Goal: Task Accomplishment & Management: Complete application form

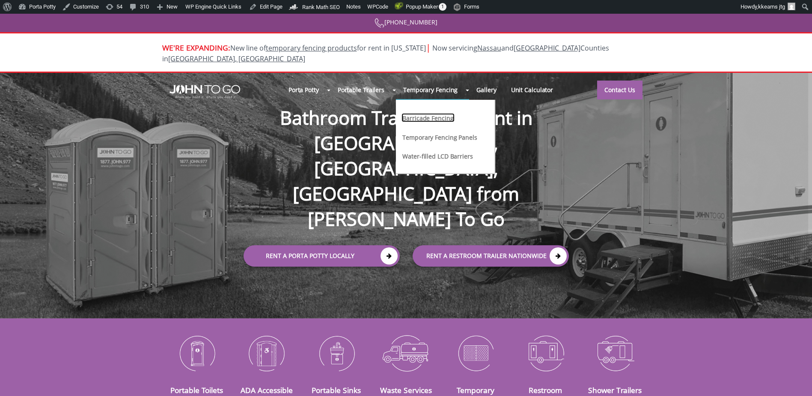
click at [436, 113] on link "Barricade Fencing" at bounding box center [428, 117] width 53 height 9
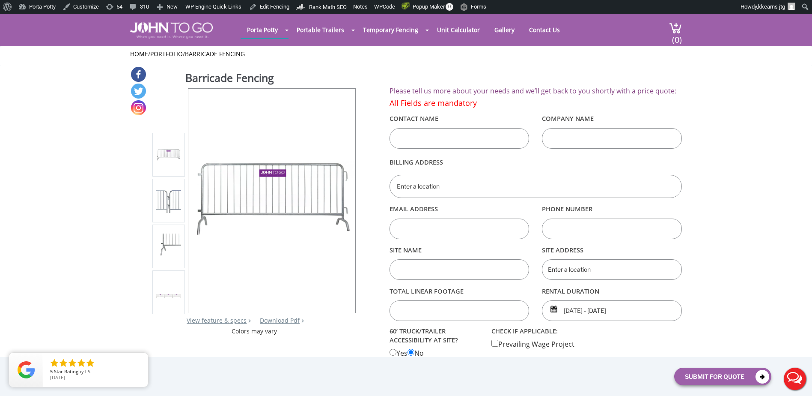
click at [441, 137] on input "text" at bounding box center [460, 138] width 140 height 21
click at [679, 94] on h2 "Please tell us more about your needs and we’ll get back to you shortly with a p…" at bounding box center [536, 91] width 293 height 8
click at [494, 138] on input "text" at bounding box center [460, 138] width 140 height 21
type input "Kristopher"
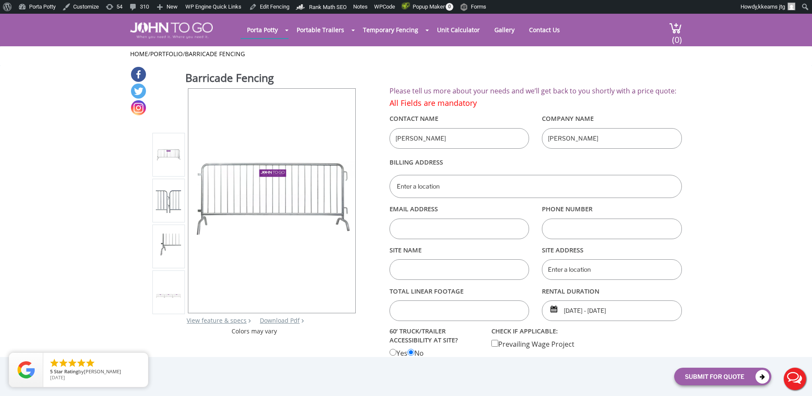
type input "Kearns"
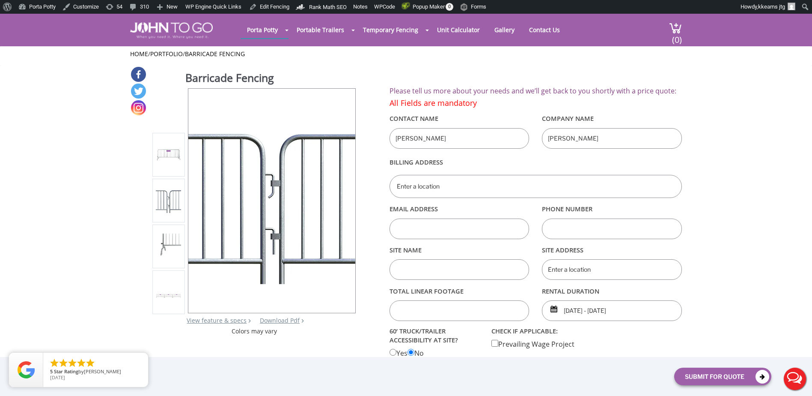
type input "Kristopher Kearns"
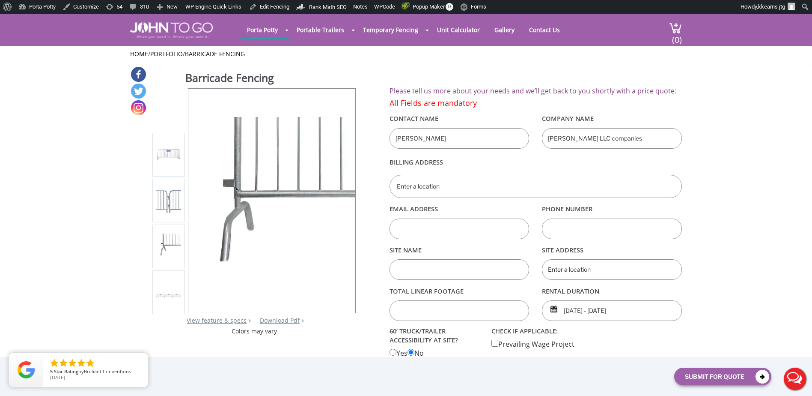
type input "Kearns LLC companies"
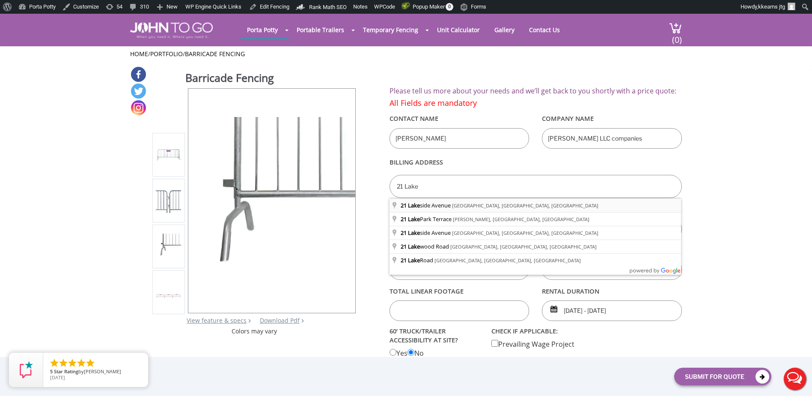
type input "21 Lakeside Avenue, Pompton Lakes, NJ, USA"
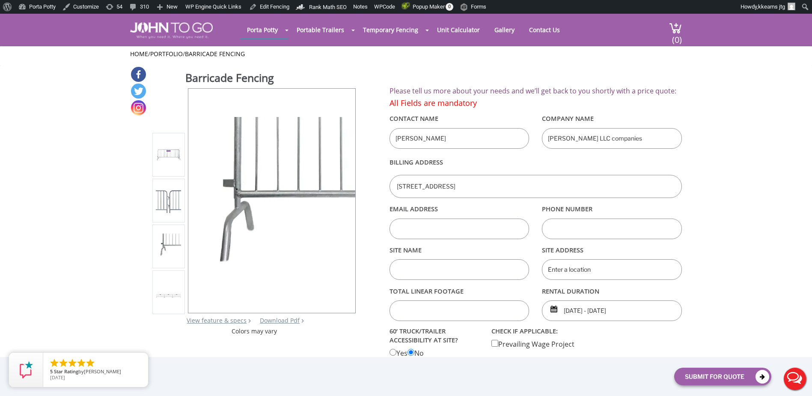
click at [430, 230] on input "text" at bounding box center [460, 228] width 140 height 21
type input "[EMAIL_ADDRESS][DOMAIN_NAME]"
type input "8653105043"
type input "Lakeside Apartments"
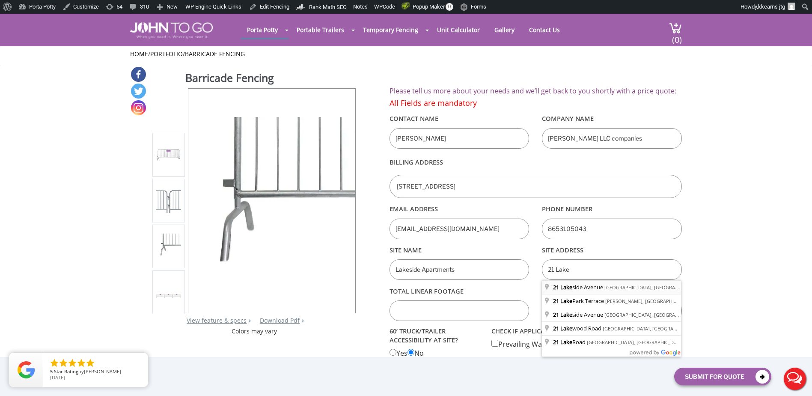
type input "21 Lakeside Avenue, Pompton Lakes, NJ, USA"
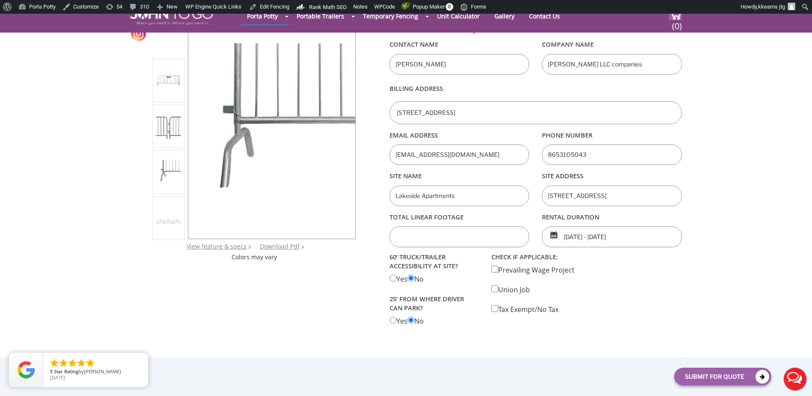
scroll to position [43, 0]
click at [417, 233] on input "text" at bounding box center [460, 235] width 140 height 21
type input "400"
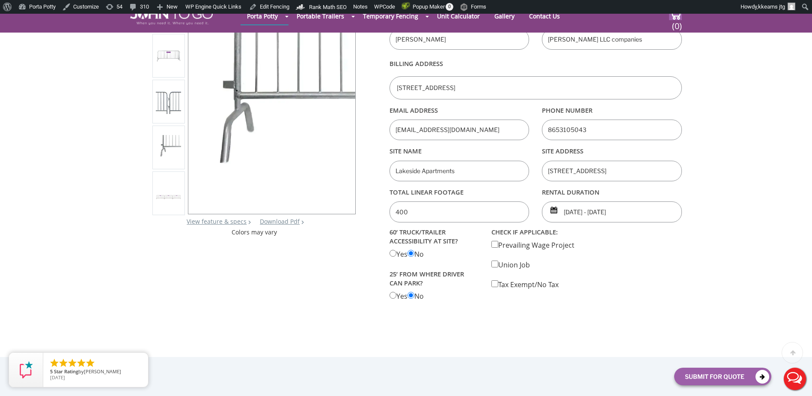
scroll to position [128, 0]
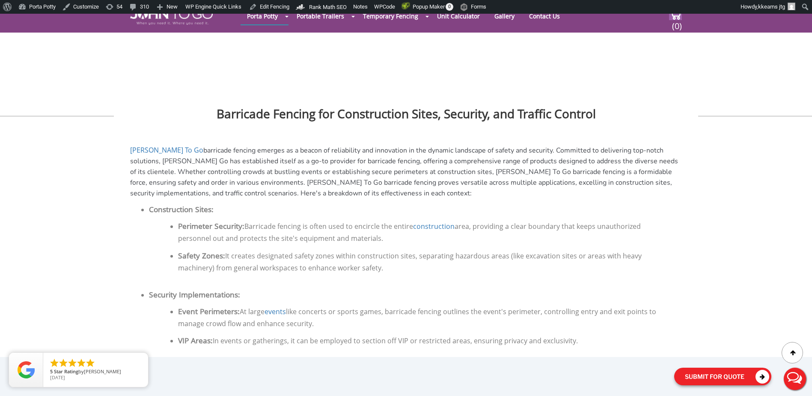
click at [722, 370] on button "Submit For Quote" at bounding box center [723, 376] width 97 height 18
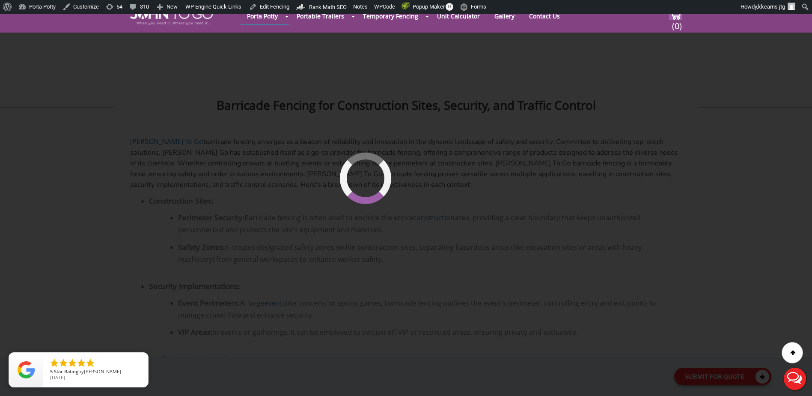
scroll to position [334, 0]
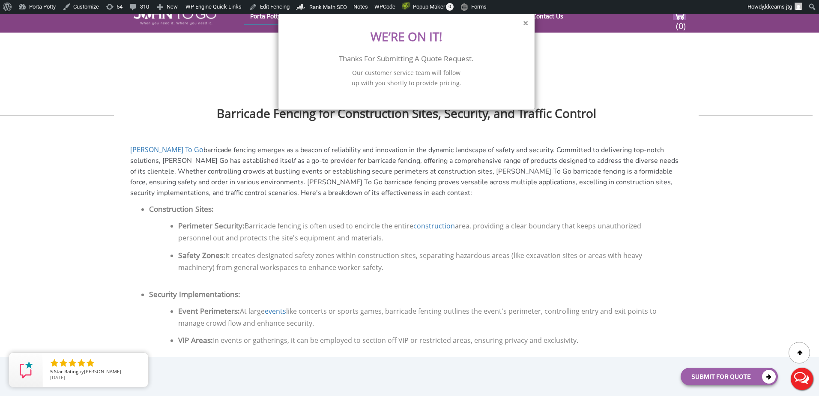
click at [523, 23] on button "×" at bounding box center [525, 23] width 5 height 9
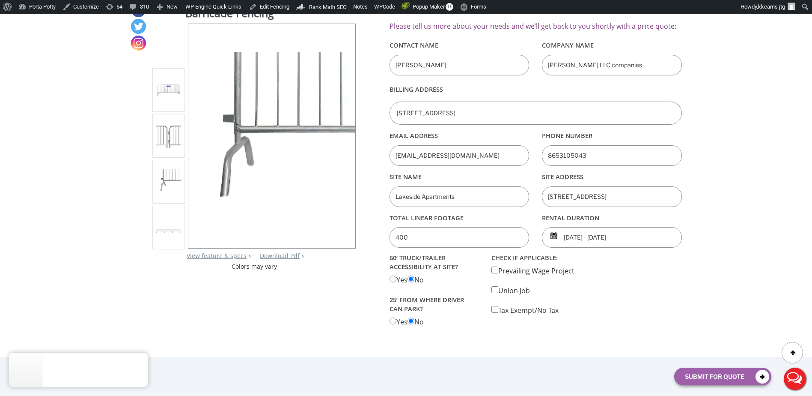
scroll to position [0, 0]
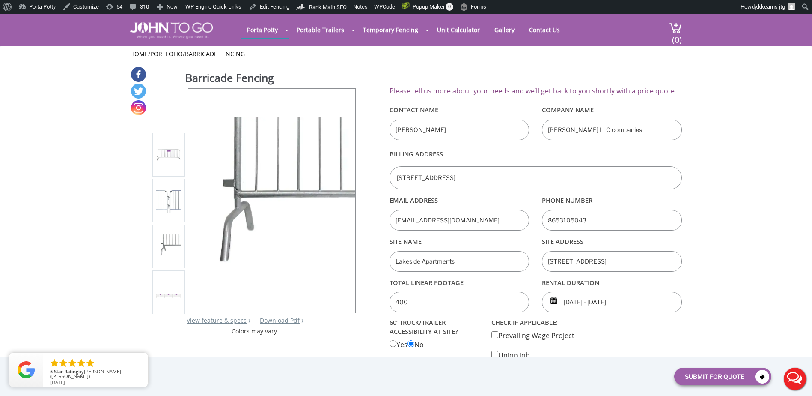
click at [129, 31] on header "Porta Potty Portable Toilets ADA Accessible Units Portable Sinks Waste Services…" at bounding box center [406, 30] width 812 height 33
click at [153, 26] on img at bounding box center [171, 30] width 83 height 16
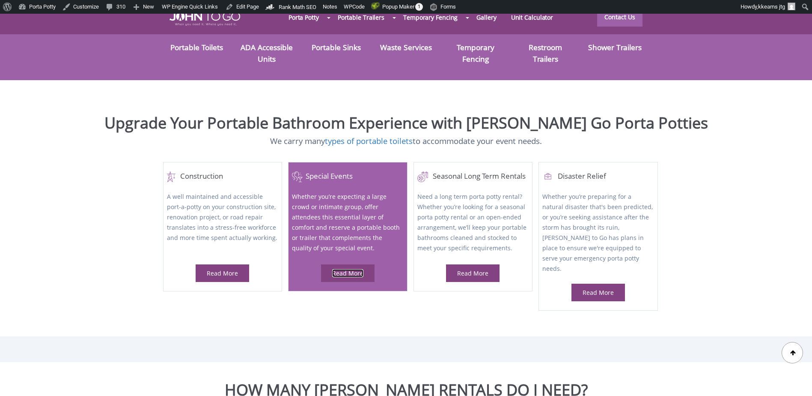
click at [348, 269] on link "Read More" at bounding box center [347, 273] width 31 height 8
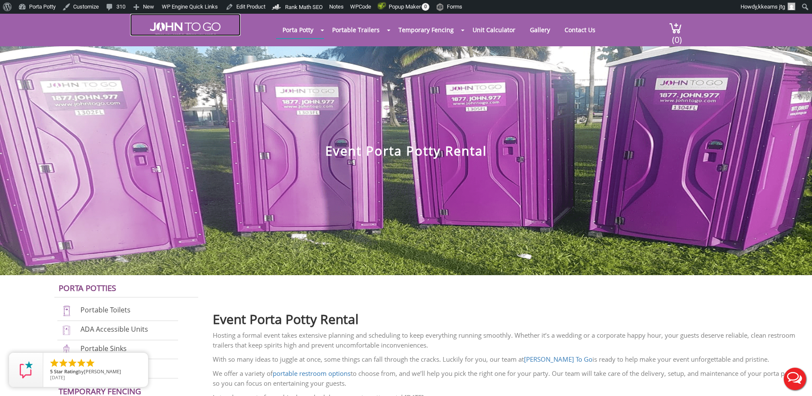
click at [180, 27] on img at bounding box center [185, 29] width 71 height 14
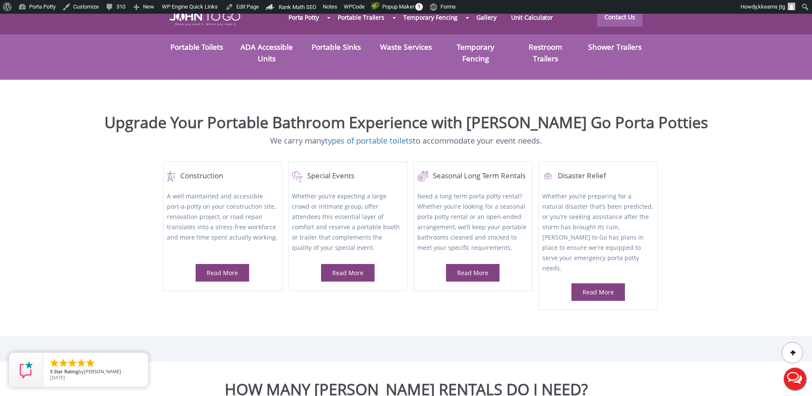
scroll to position [428, 0]
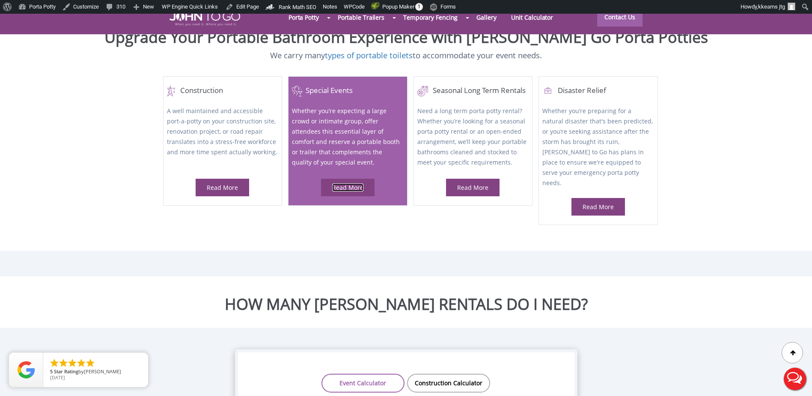
click at [352, 183] on link "Read More" at bounding box center [347, 187] width 31 height 8
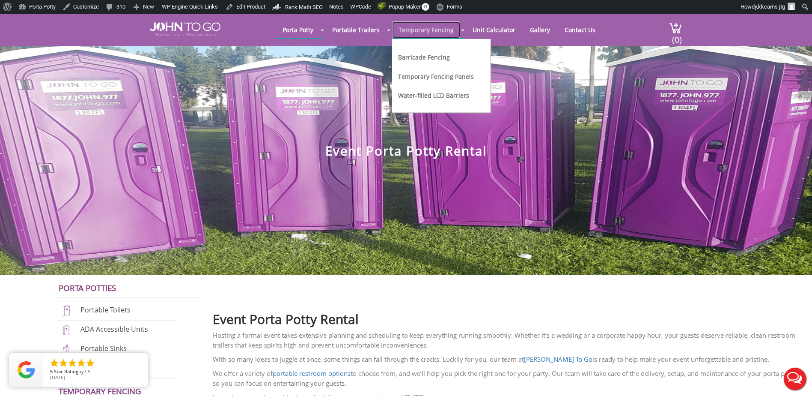
click at [429, 32] on link "Temporary Fencing" at bounding box center [426, 29] width 68 height 17
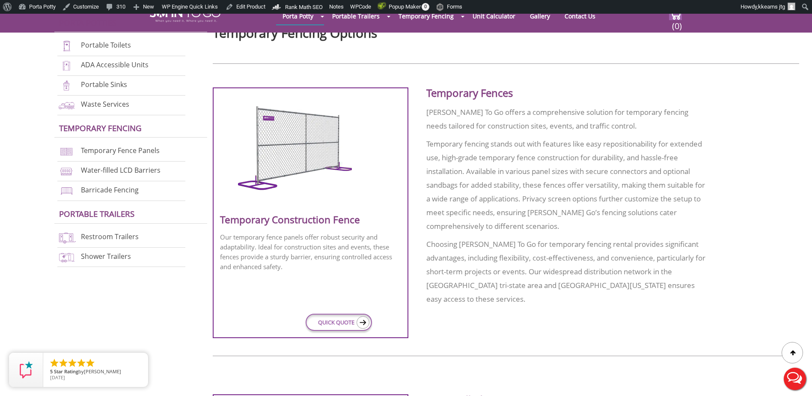
scroll to position [385, 0]
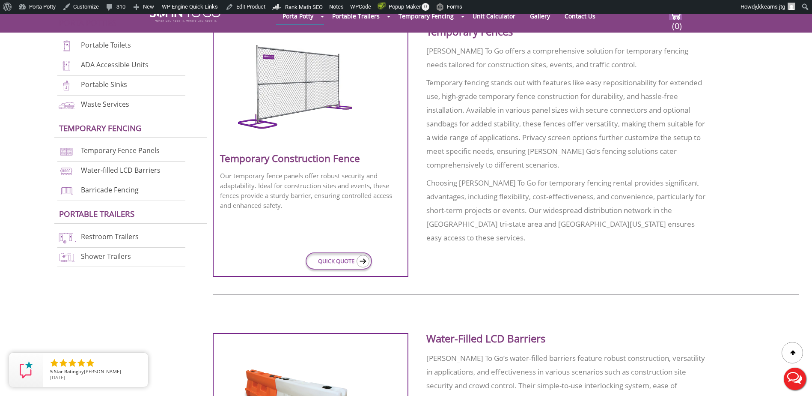
click at [319, 147] on div at bounding box center [310, 90] width 181 height 127
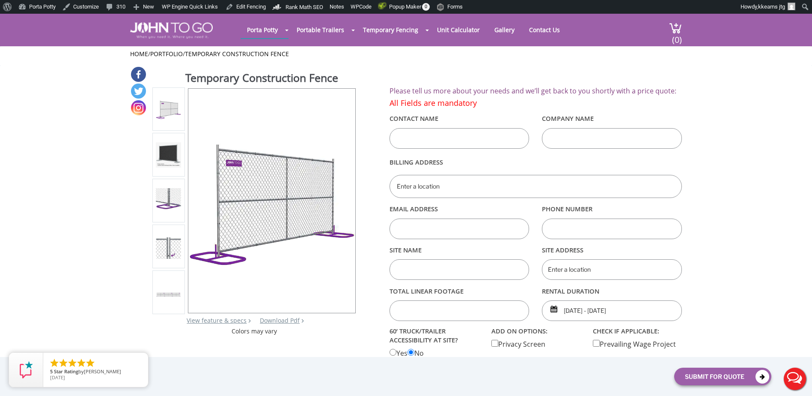
click at [508, 78] on div "Temporary Construction Fence View feature & specs Download Pdf Product PDF Addo…" at bounding box center [406, 233] width 552 height 334
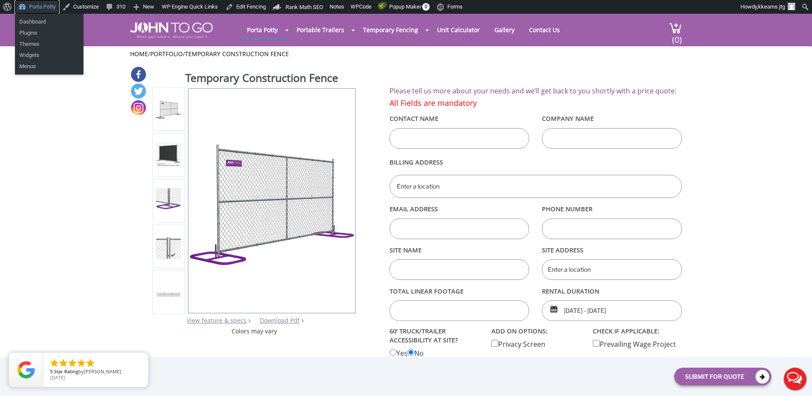
click at [32, 6] on link "Porta Potty" at bounding box center [37, 7] width 44 height 14
